Goal: Entertainment & Leisure: Browse casually

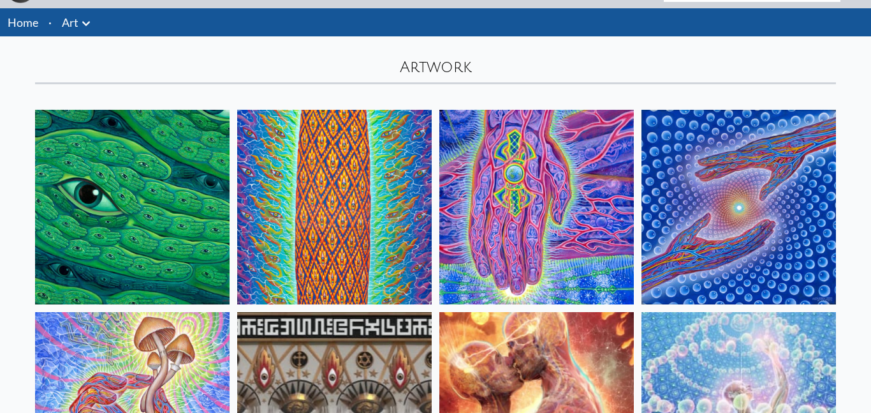
scroll to position [29, 0]
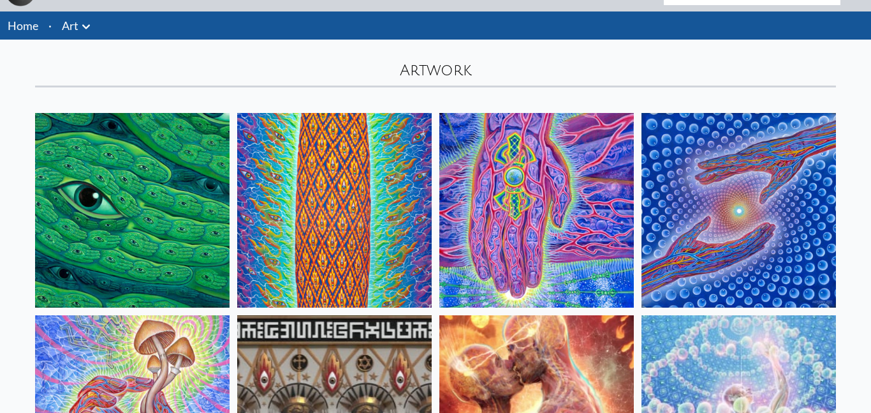
click at [162, 212] on img at bounding box center [132, 210] width 194 height 194
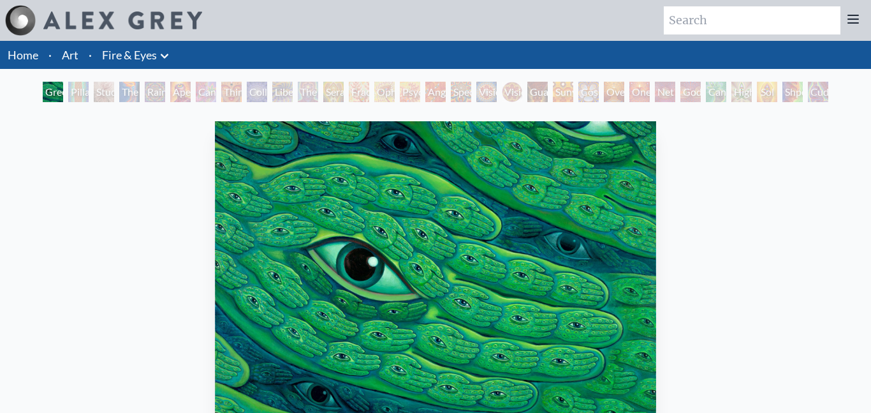
click at [71, 87] on div "Pillar of Awareness" at bounding box center [78, 92] width 20 height 20
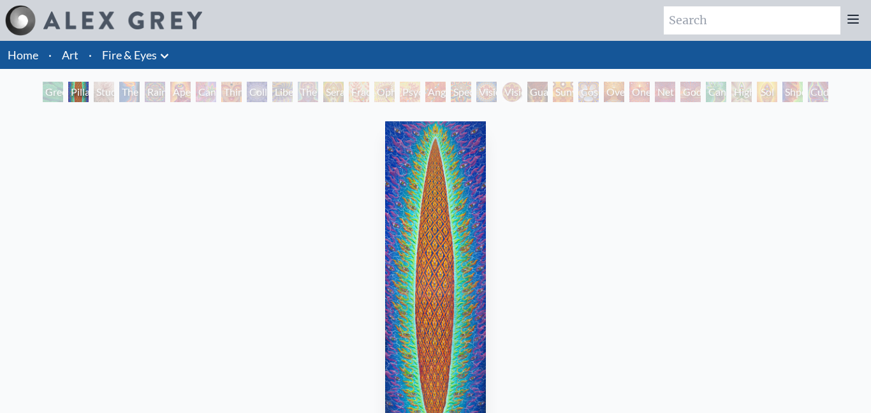
click at [139, 89] on div "The Torch" at bounding box center [129, 92] width 20 height 20
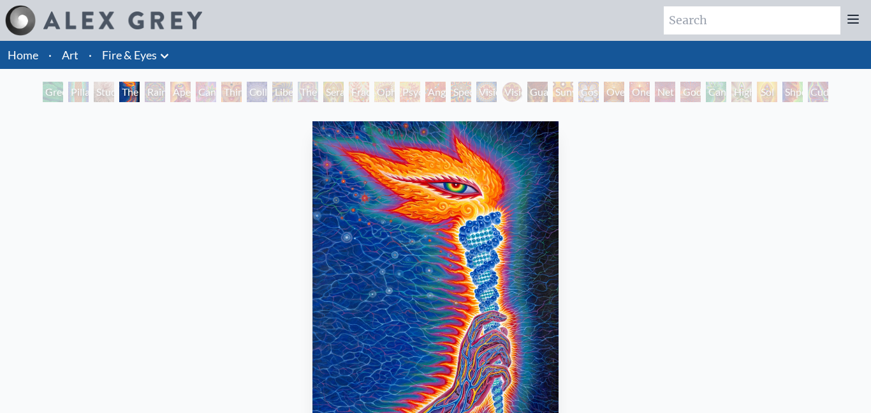
click at [157, 95] on div "Rainbow Eye Ripple" at bounding box center [155, 92] width 20 height 20
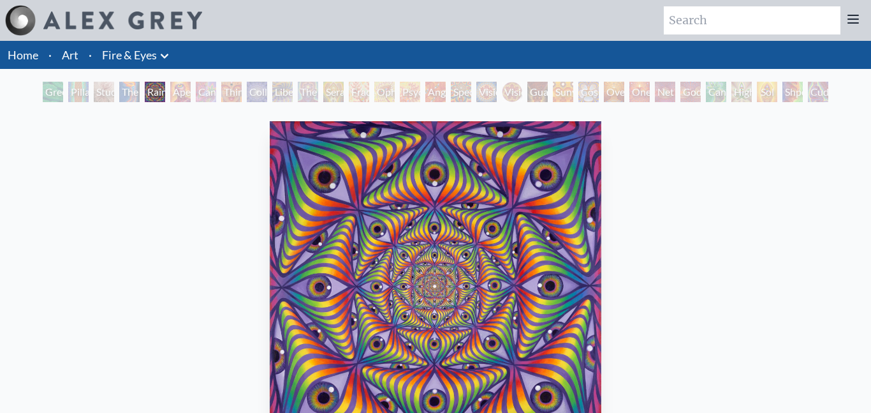
click at [180, 89] on div "Aperture" at bounding box center [180, 92] width 20 height 20
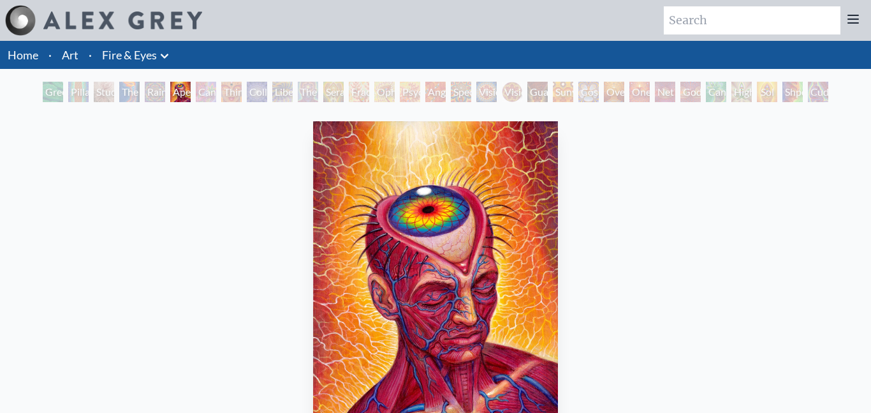
click at [216, 87] on div "Cannabis Sutra" at bounding box center [206, 92] width 20 height 20
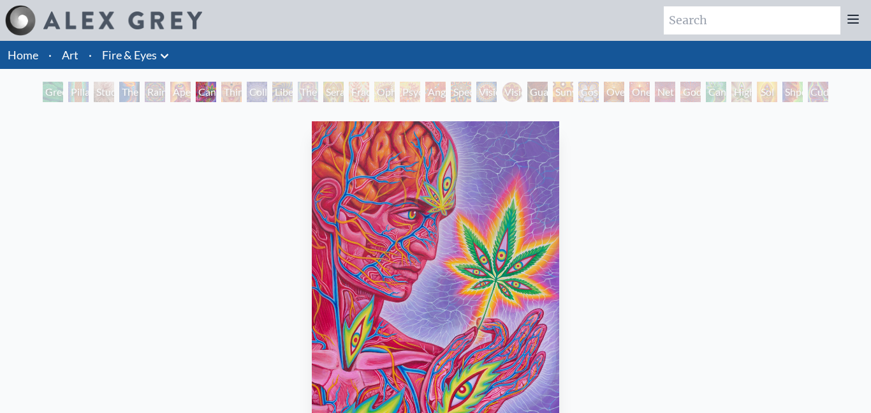
click at [230, 96] on div "Third Eye Tears of Joy" at bounding box center [231, 92] width 20 height 20
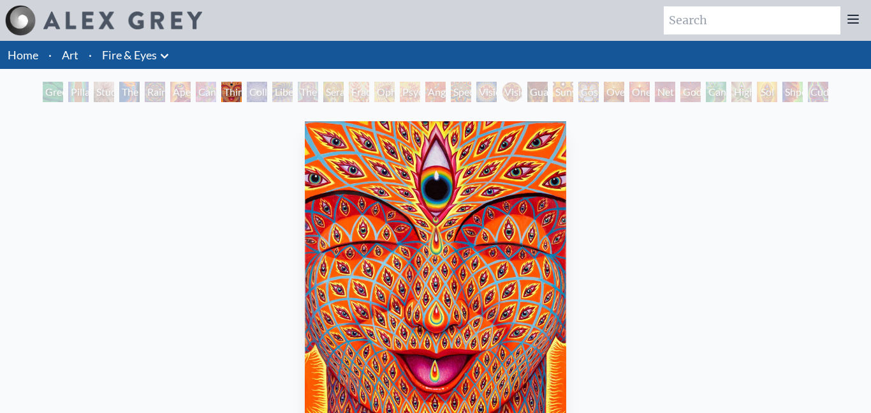
click at [259, 90] on div "Collective Vision" at bounding box center [257, 92] width 20 height 20
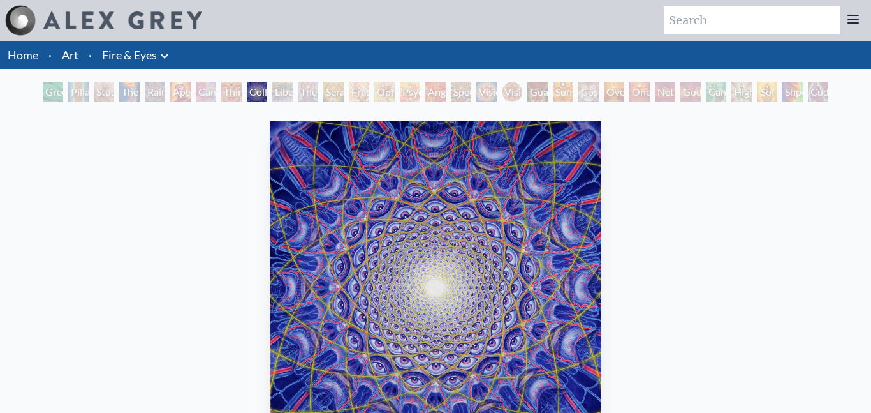
click at [282, 95] on div "Liberation Through Seeing" at bounding box center [282, 92] width 20 height 20
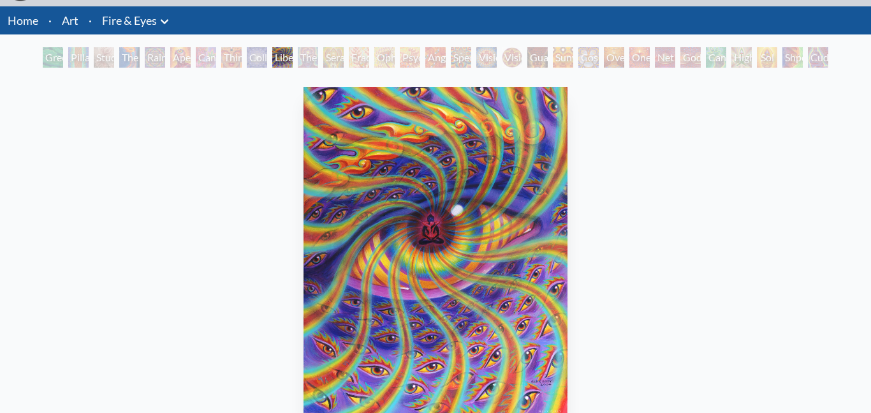
scroll to position [33, 0]
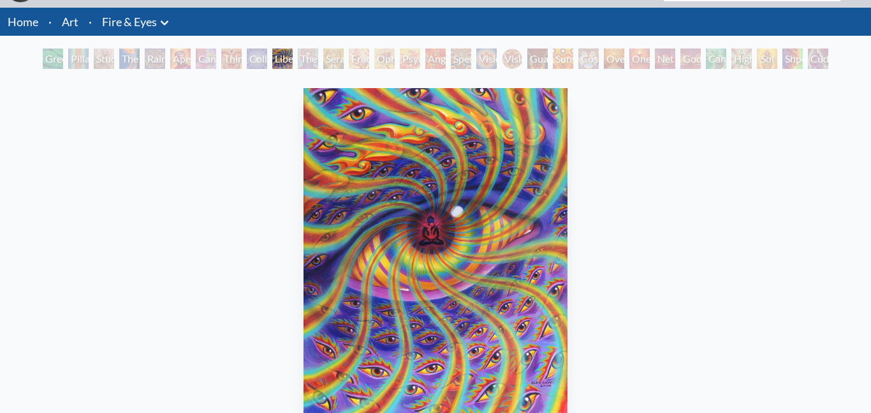
click at [313, 61] on div "The Seer" at bounding box center [308, 58] width 20 height 20
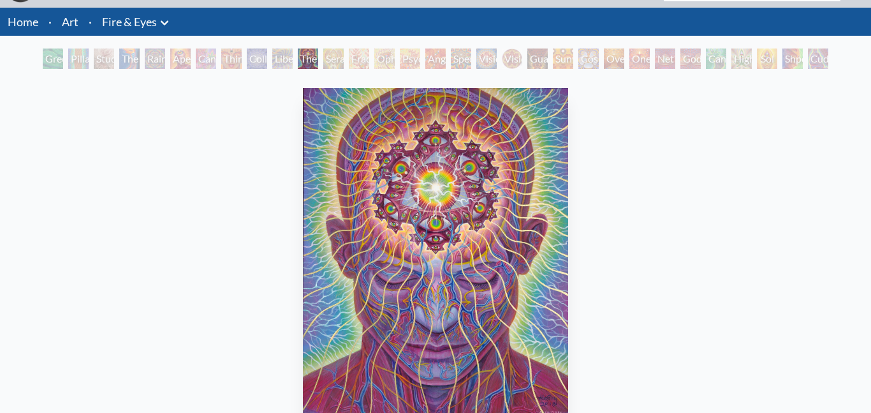
click at [340, 66] on div "Seraphic Transport Docking on the Third Eye" at bounding box center [333, 58] width 20 height 20
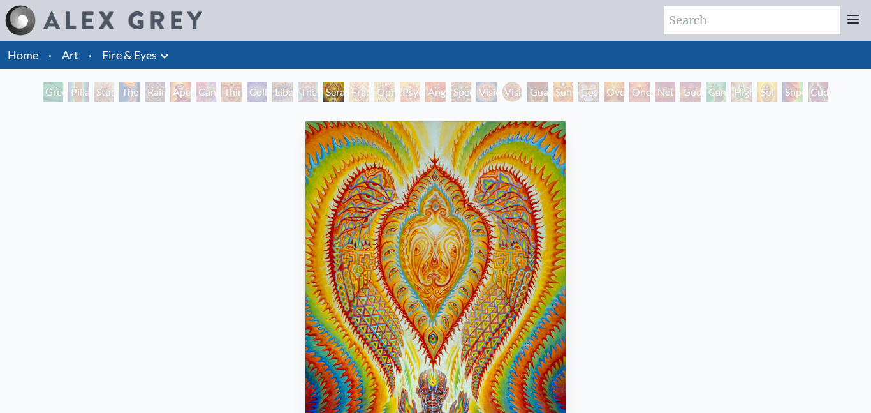
click at [420, 82] on div "Psychomicrograph of a Fractal Paisley Cherub Feather Tip" at bounding box center [410, 92] width 20 height 20
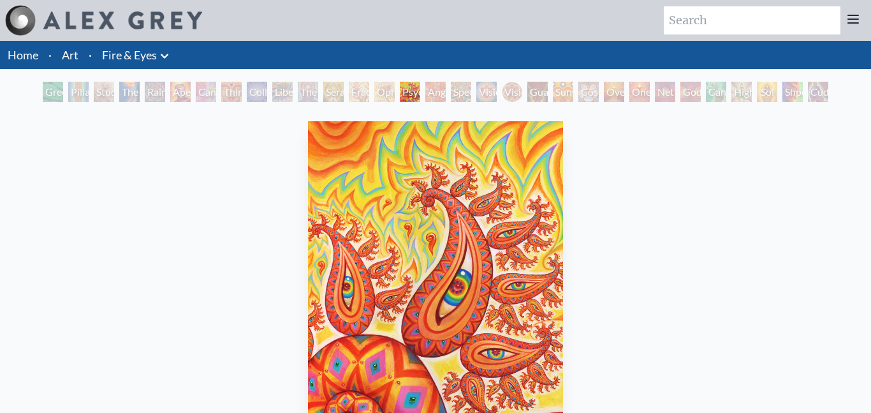
click at [548, 86] on div "Guardian of Infinite Vision" at bounding box center [537, 92] width 20 height 20
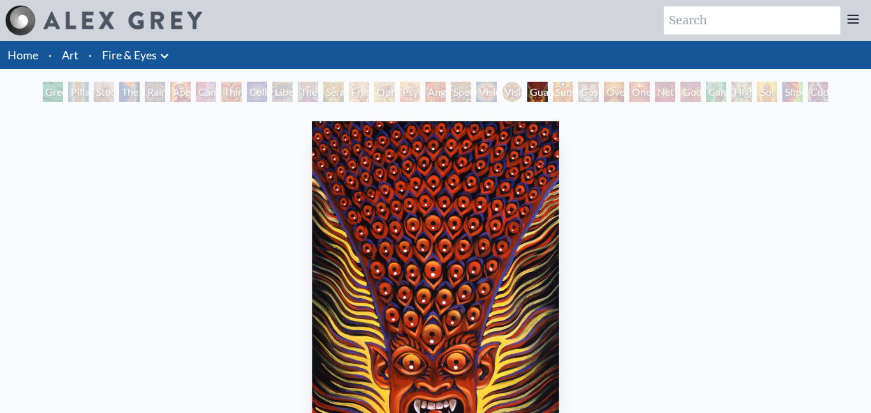
click at [471, 91] on div "Spectral Lotus" at bounding box center [461, 92] width 20 height 20
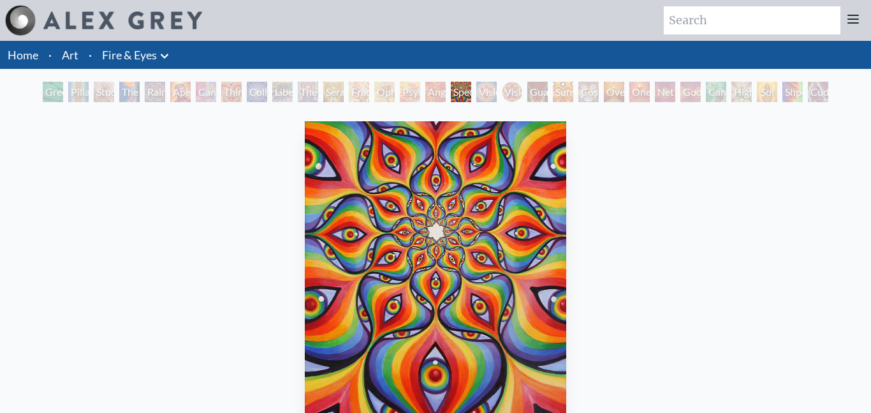
click at [510, 97] on div "Vision Crystal Tondo" at bounding box center [512, 92] width 20 height 20
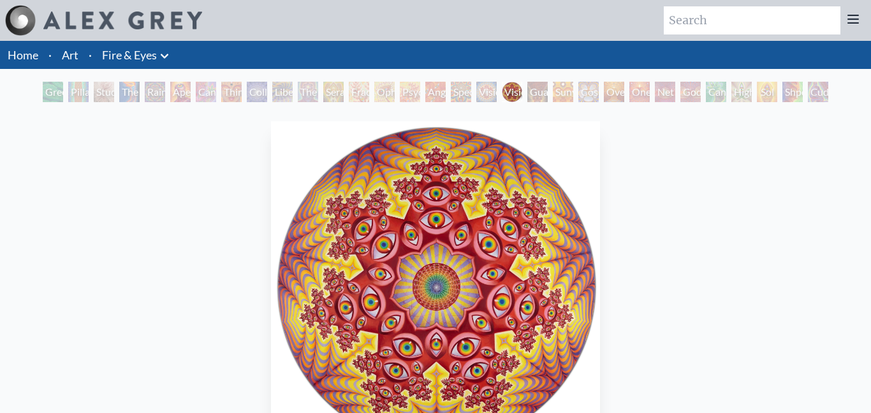
click at [664, 87] on div "Net of Being" at bounding box center [665, 92] width 20 height 20
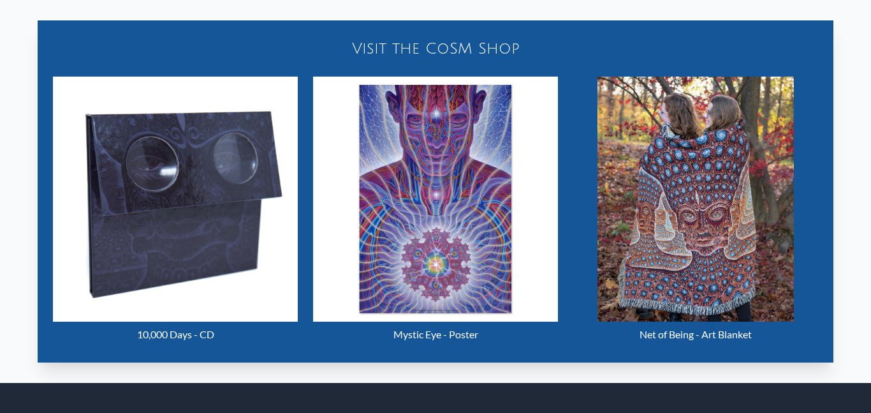
scroll to position [530, 0]
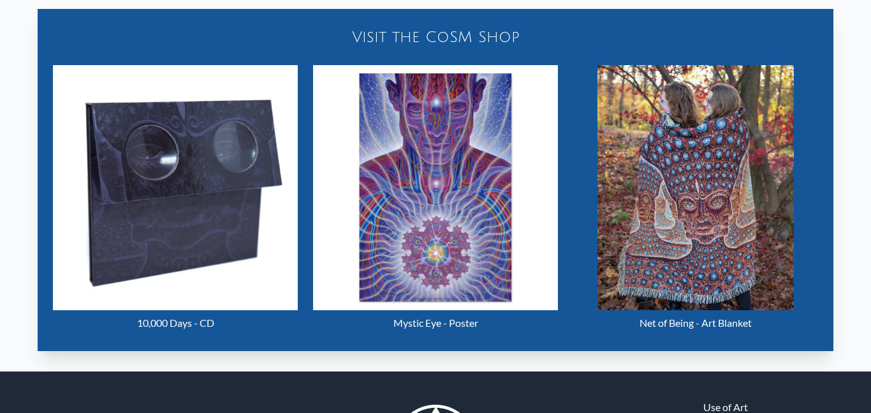
click at [258, 193] on img "25 / 31" at bounding box center [175, 187] width 245 height 245
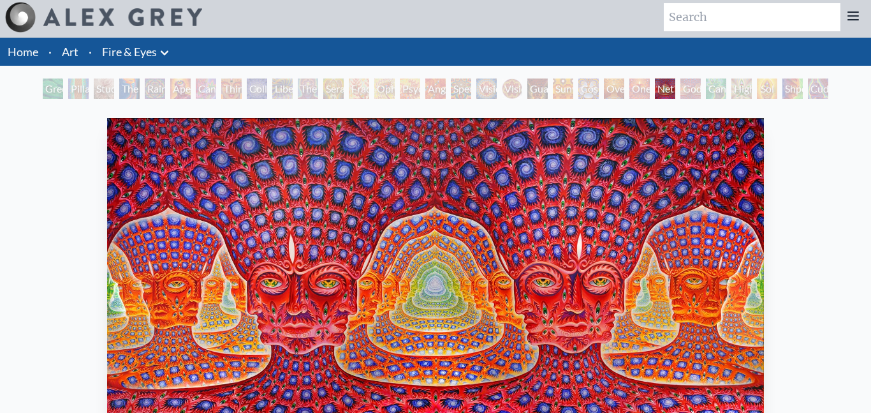
scroll to position [0, 0]
